Goal: Information Seeking & Learning: Learn about a topic

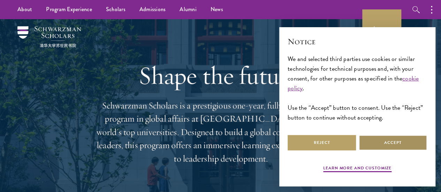
click at [384, 144] on button "Accept" at bounding box center [393, 143] width 68 height 16
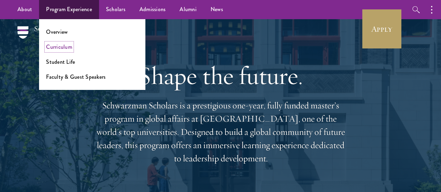
click at [57, 46] on link "Curriculum" at bounding box center [59, 47] width 26 height 8
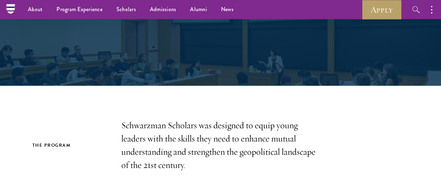
scroll to position [67, 0]
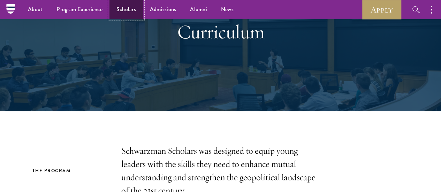
click at [140, 15] on link "Scholars" at bounding box center [126, 9] width 33 height 19
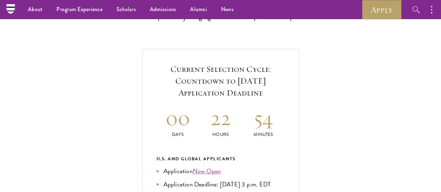
scroll to position [216, 0]
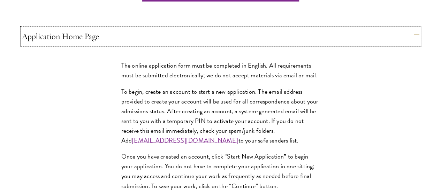
scroll to position [584, 0]
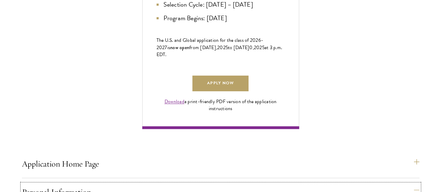
scroll to position [457, 0]
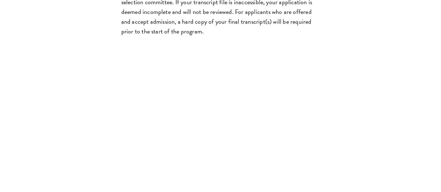
scroll to position [1283, 0]
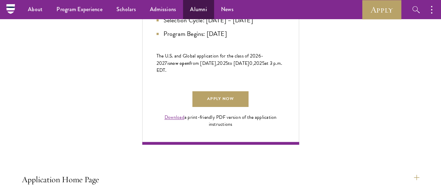
scroll to position [403, 0]
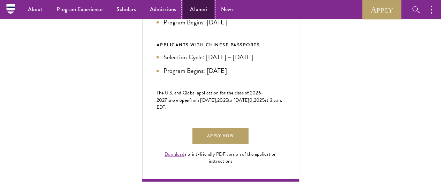
click at [189, 13] on link "Alumni" at bounding box center [198, 9] width 31 height 19
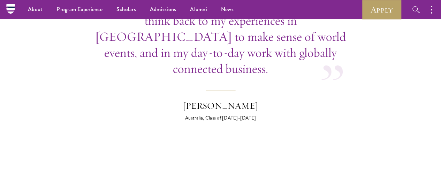
scroll to position [2568, 0]
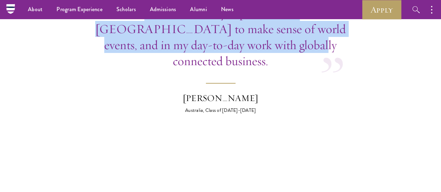
drag, startPoint x: 308, startPoint y: 127, endPoint x: 106, endPoint y: 69, distance: 210.1
click at [106, 69] on p "Now removed from my days in Beijing, I am struck by how often I think back to m…" at bounding box center [221, 20] width 283 height 96
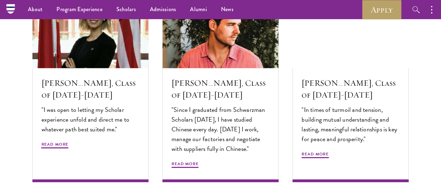
scroll to position [2275, 0]
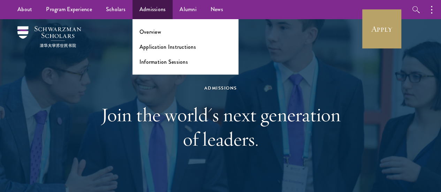
click at [157, 51] on ul "Overview Application Instructions Information Sessions" at bounding box center [186, 46] width 106 height 55
click at [156, 51] on ul "Overview Application Instructions Information Sessions" at bounding box center [186, 46] width 106 height 55
click at [152, 46] on link "Application Instructions" at bounding box center [168, 47] width 57 height 8
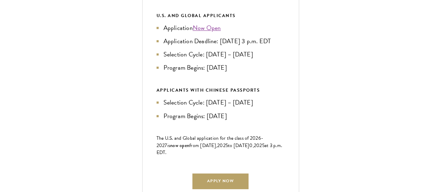
scroll to position [412, 0]
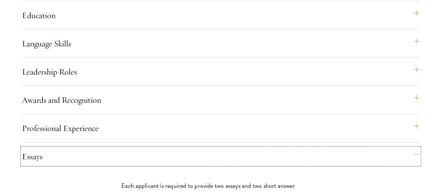
scroll to position [720, 0]
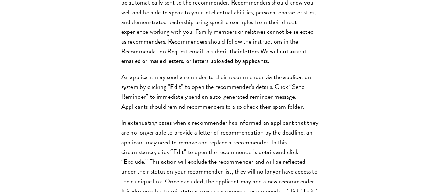
scroll to position [1066, 0]
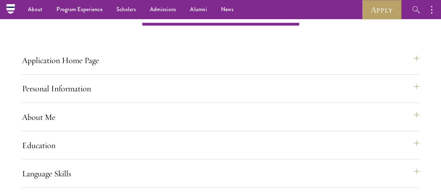
scroll to position [554, 0]
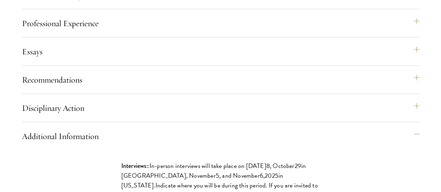
scroll to position [800, 0]
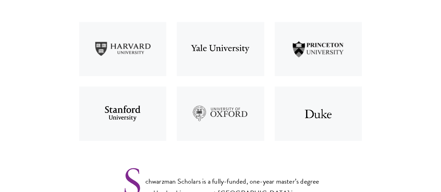
scroll to position [310, 0]
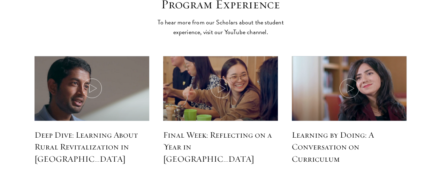
scroll to position [3064, 0]
